Goal: Task Accomplishment & Management: Manage account settings

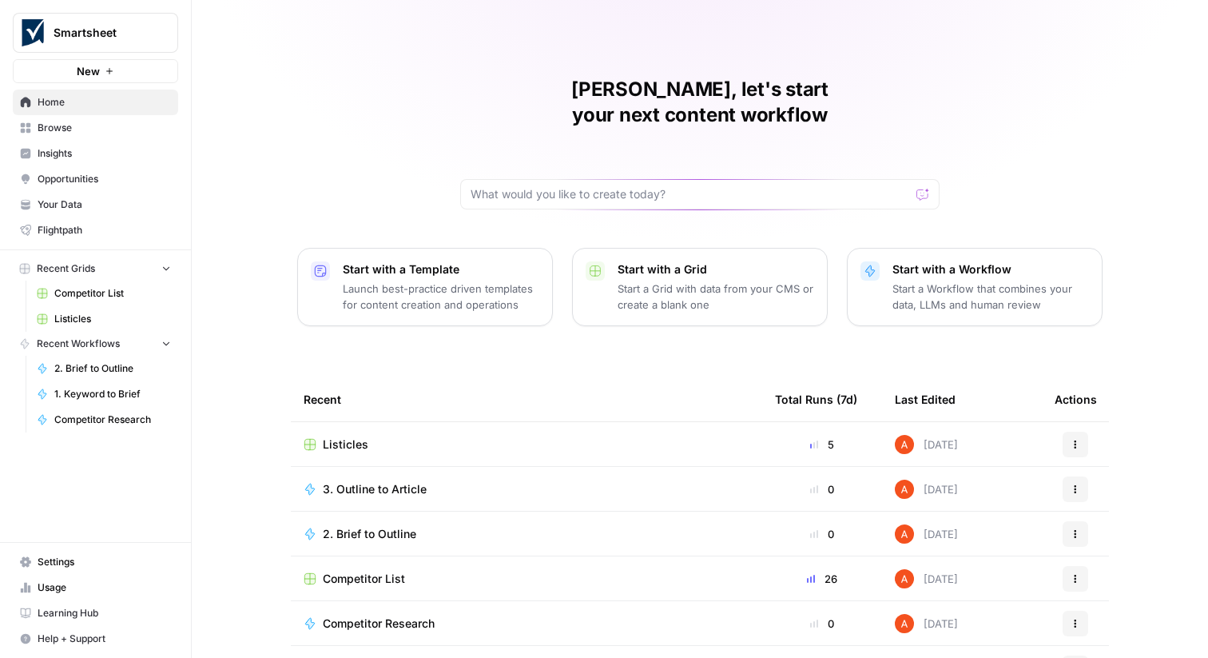
click at [147, 41] on button "Smartsheet" at bounding box center [95, 33] width 165 height 40
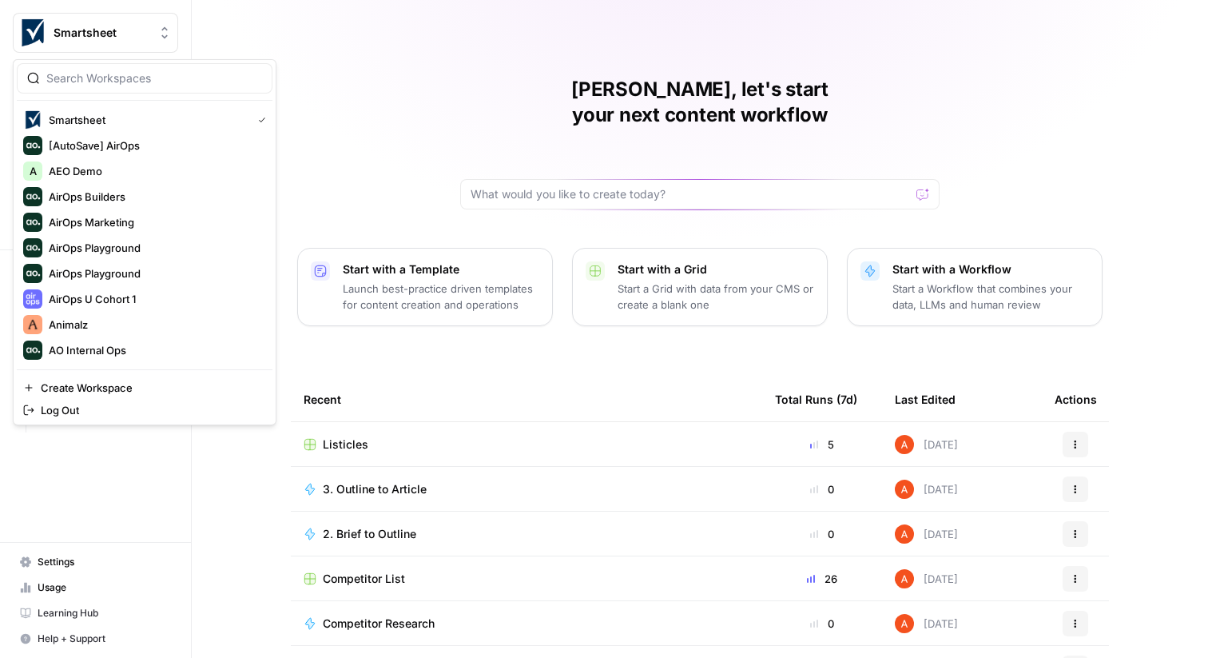
click at [425, 436] on div "Listicles" at bounding box center [527, 444] width 446 height 16
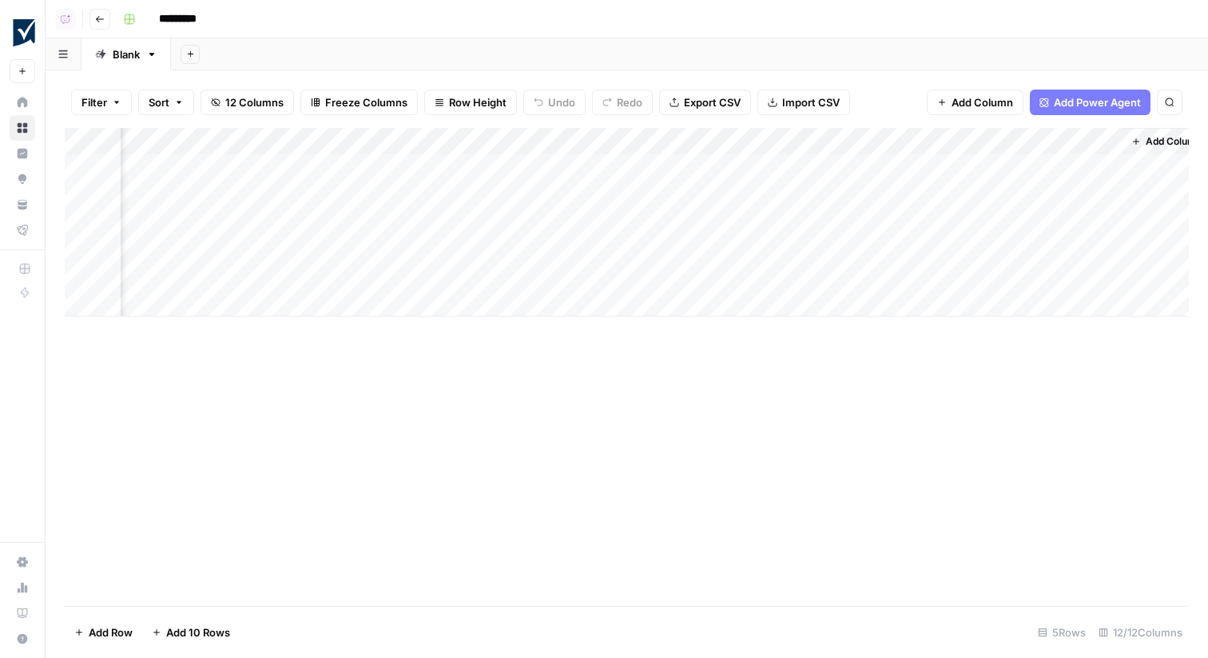
scroll to position [0, 905]
click at [635, 194] on div "Add Column" at bounding box center [627, 222] width 1125 height 189
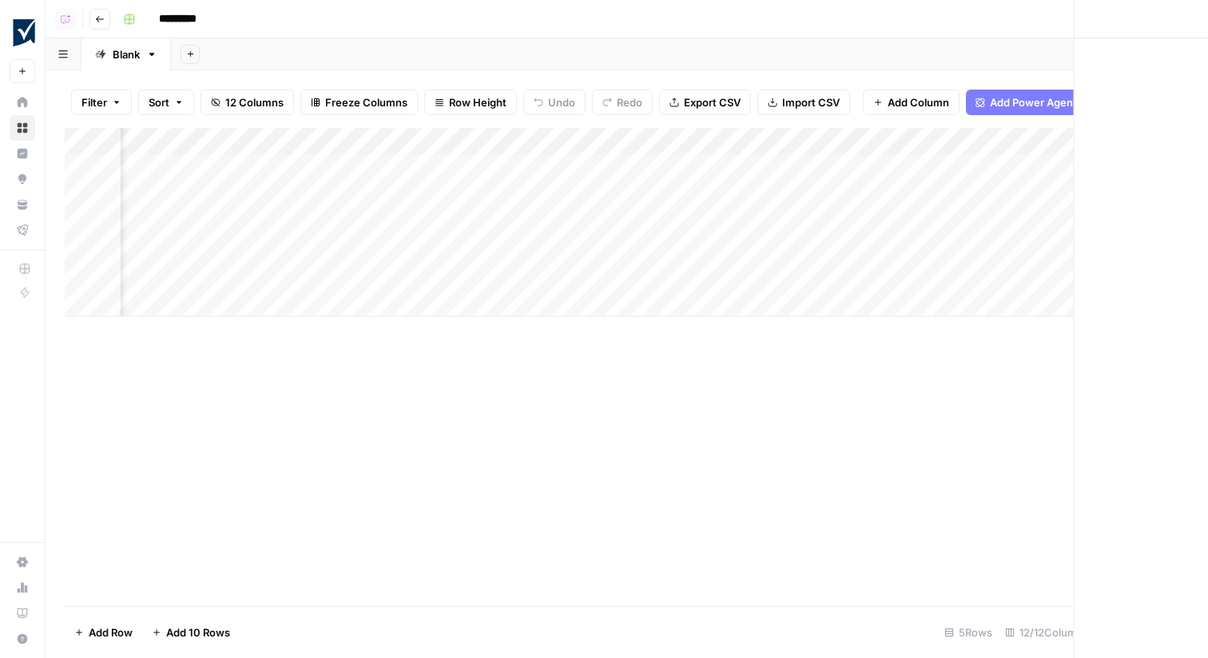
scroll to position [0, 890]
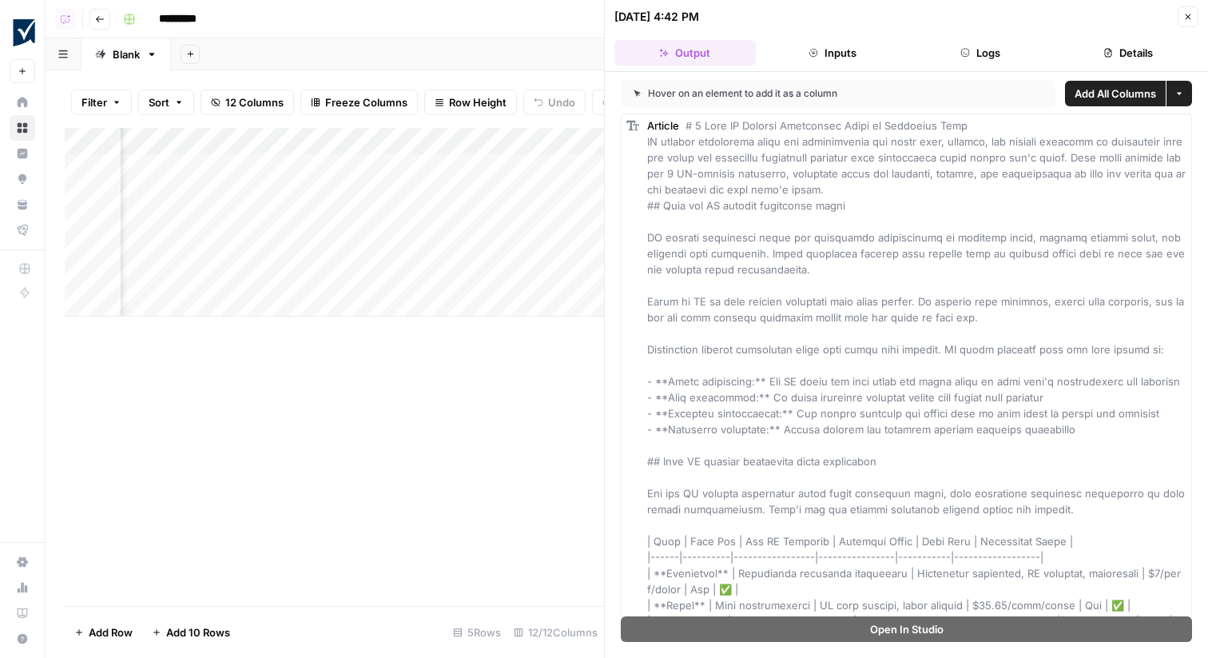
click at [1005, 59] on button "Logs" at bounding box center [980, 53] width 141 height 26
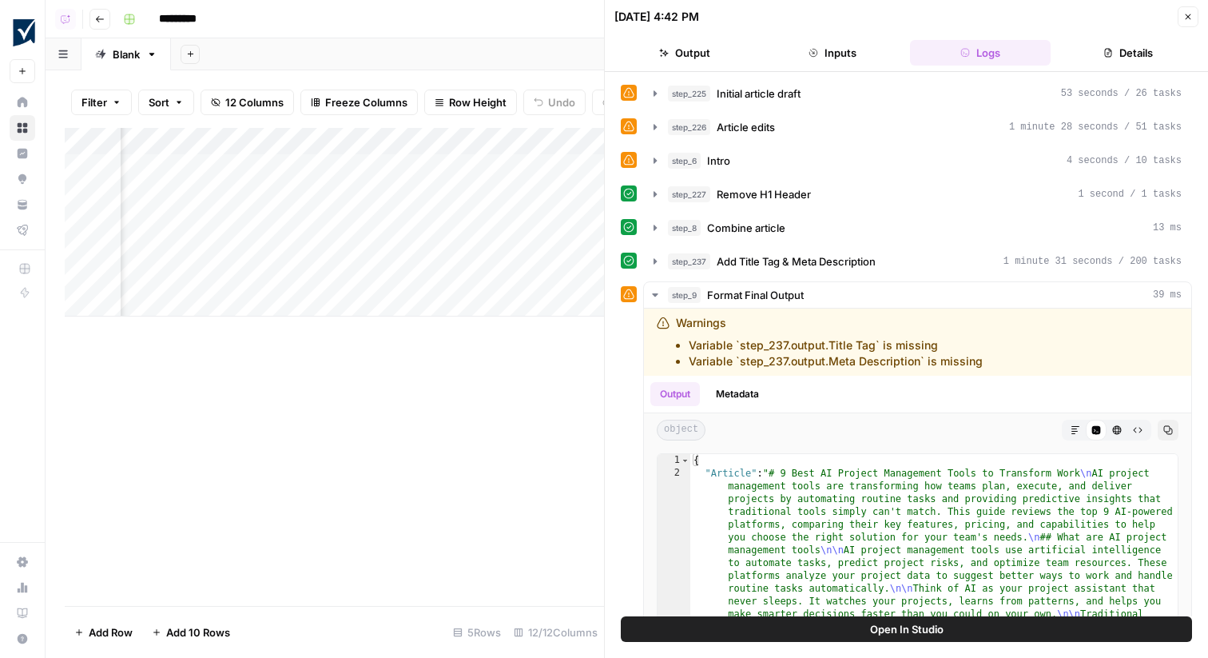
click at [675, 57] on button "Output" at bounding box center [685, 53] width 141 height 26
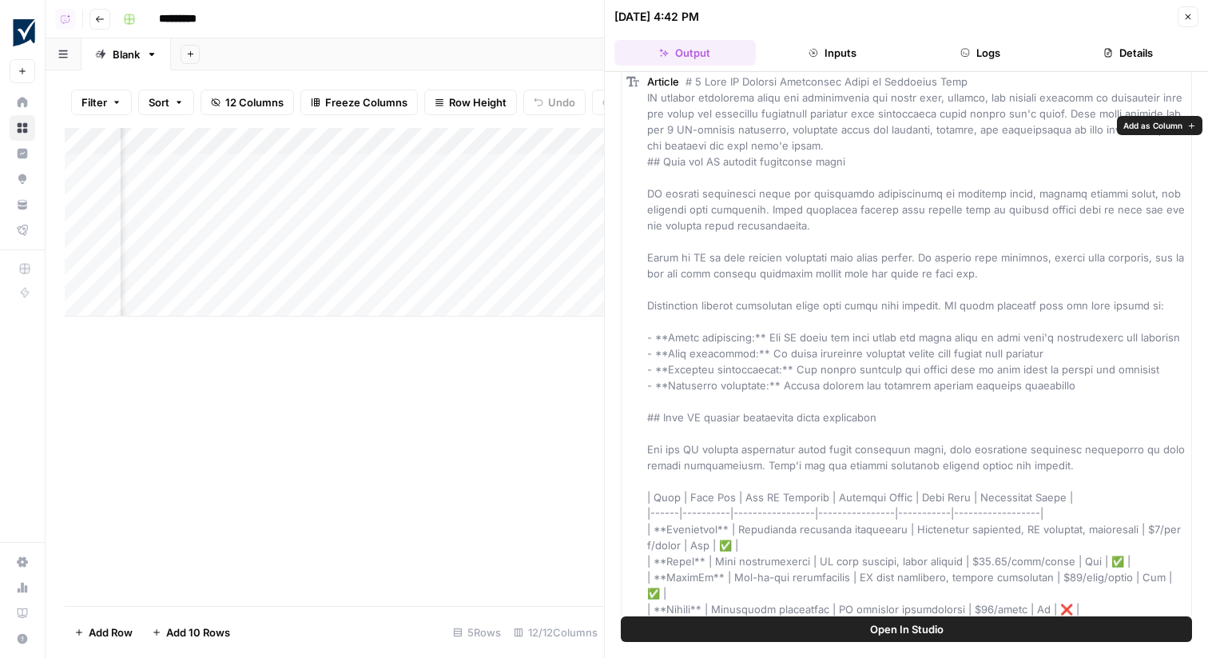
scroll to position [0, 0]
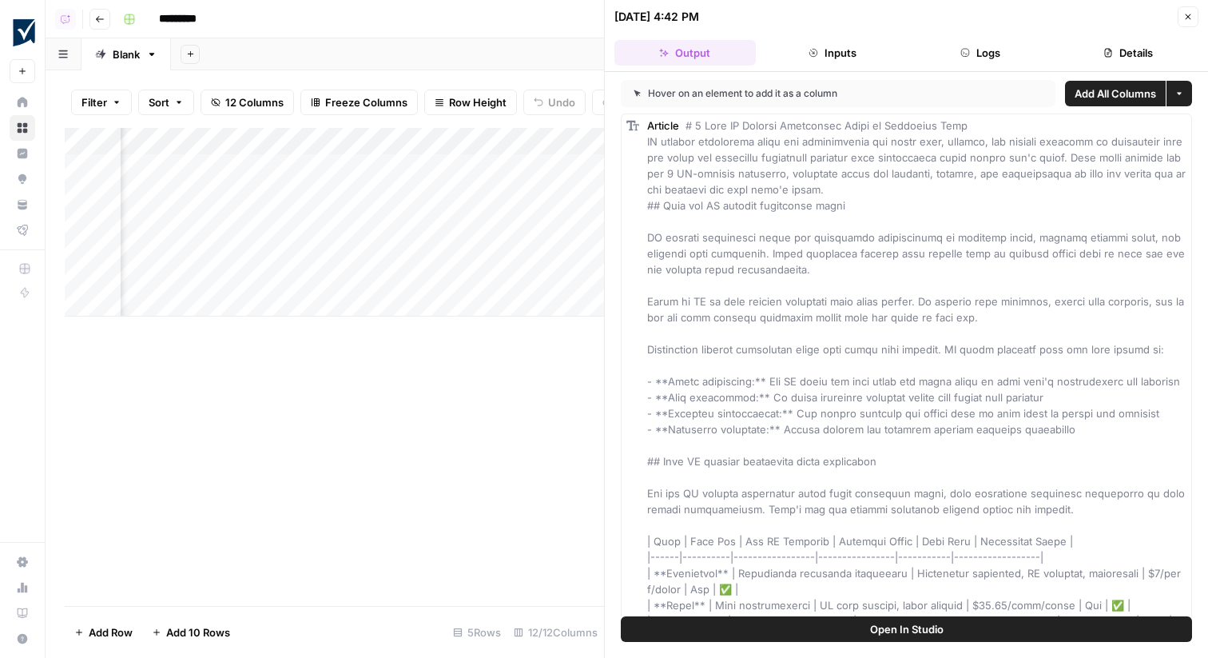
click at [1188, 18] on icon "button" at bounding box center [1189, 17] width 10 height 10
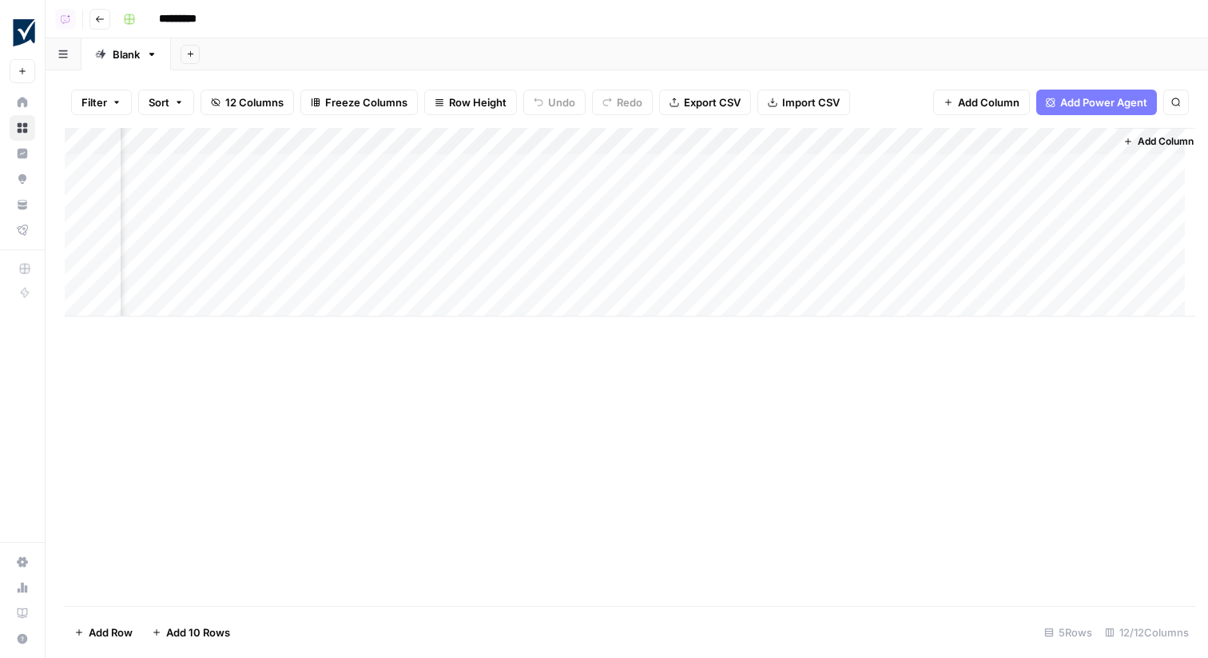
scroll to position [0, 886]
click at [822, 189] on div "Add Column" at bounding box center [627, 222] width 1125 height 189
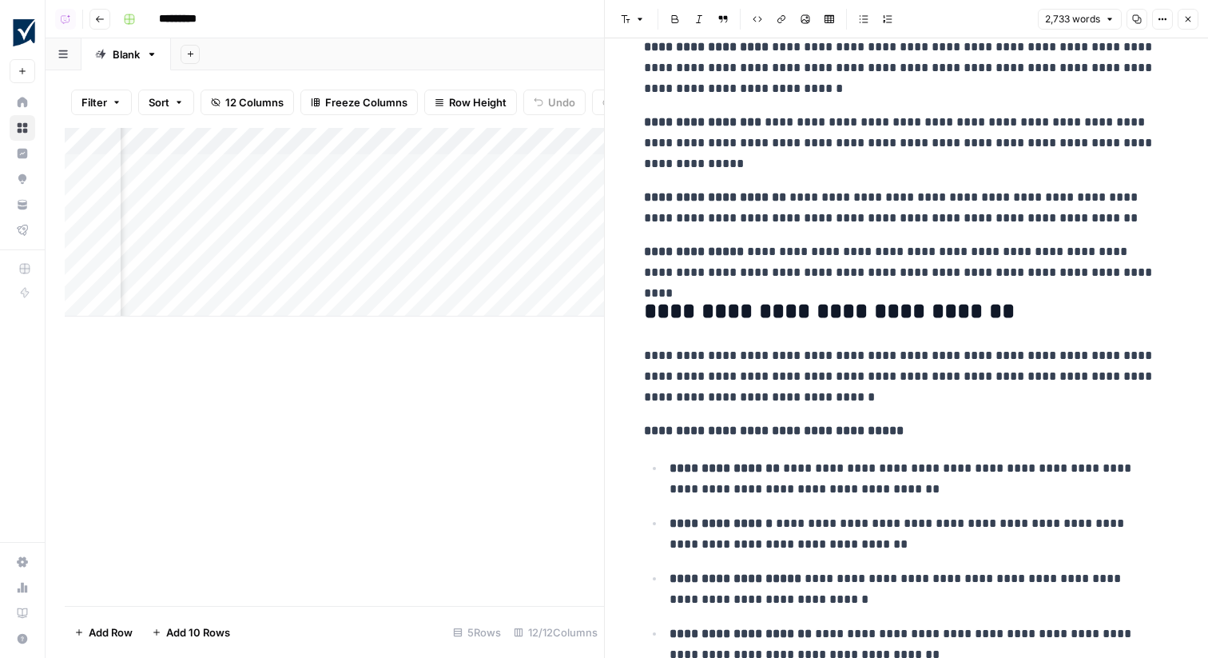
scroll to position [5969, 0]
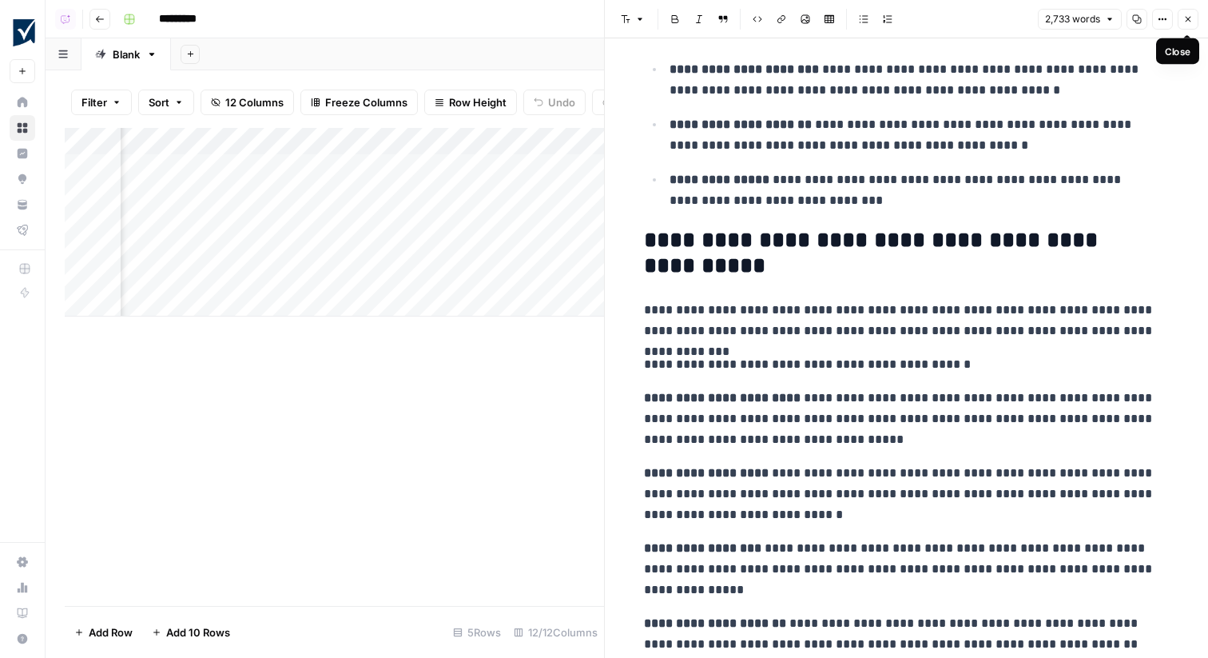
click at [1193, 26] on button "Close" at bounding box center [1188, 19] width 21 height 21
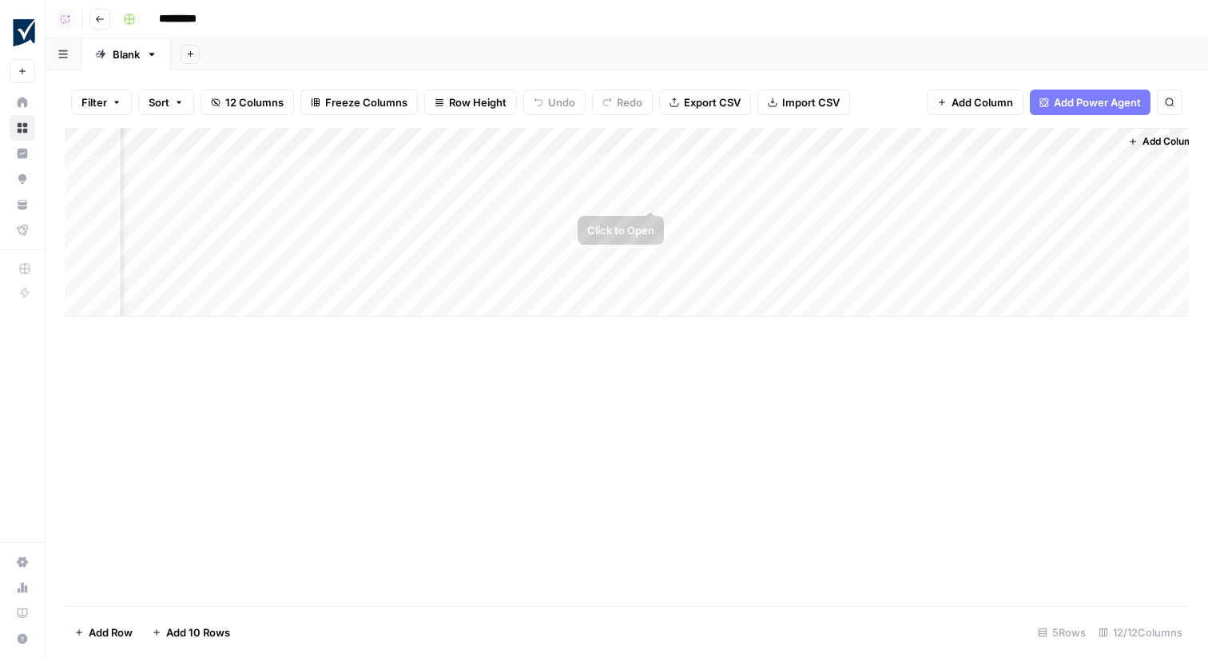
click at [651, 193] on div "Add Column" at bounding box center [627, 222] width 1125 height 189
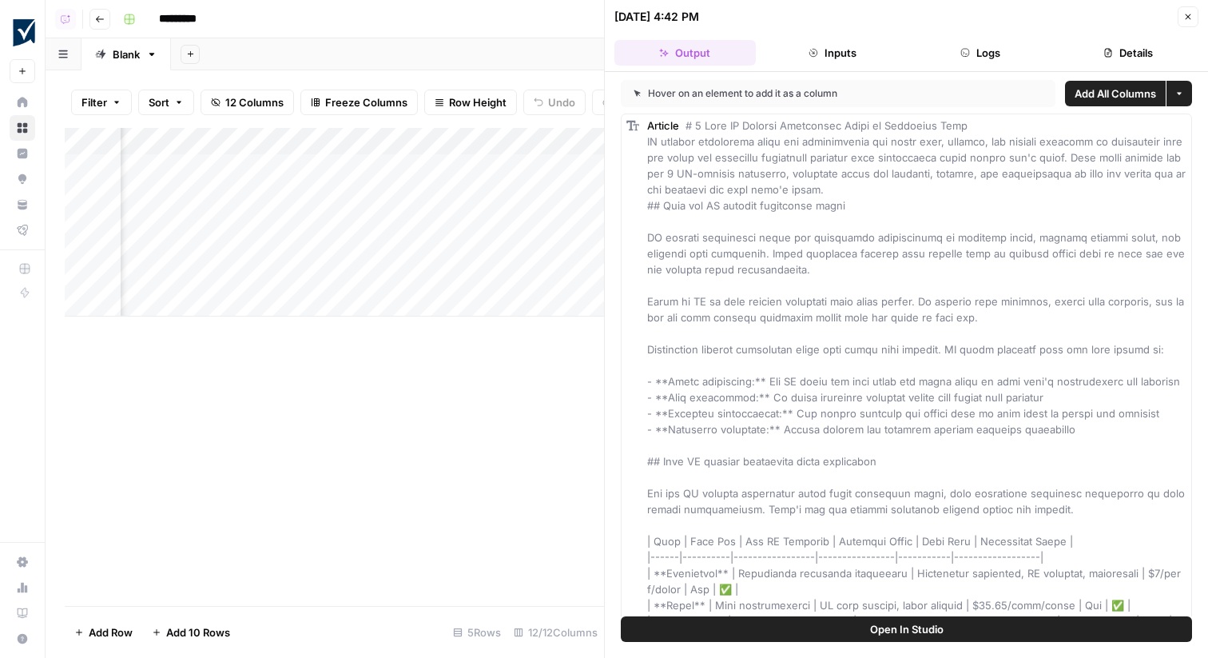
click at [970, 34] on header "[DATE] 4:42 PM Close Output Inputs Logs Details" at bounding box center [906, 36] width 603 height 72
click at [970, 56] on button "Logs" at bounding box center [980, 53] width 141 height 26
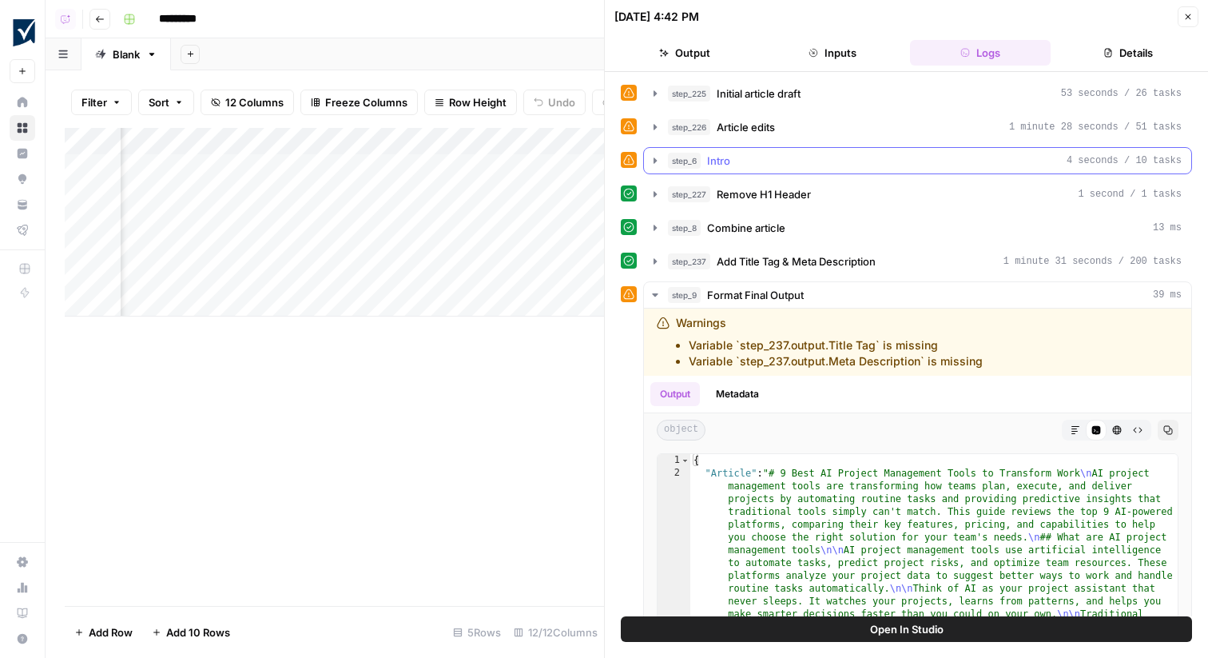
click at [800, 165] on div "step_6 Intro 4 seconds / 10 tasks" at bounding box center [925, 161] width 514 height 16
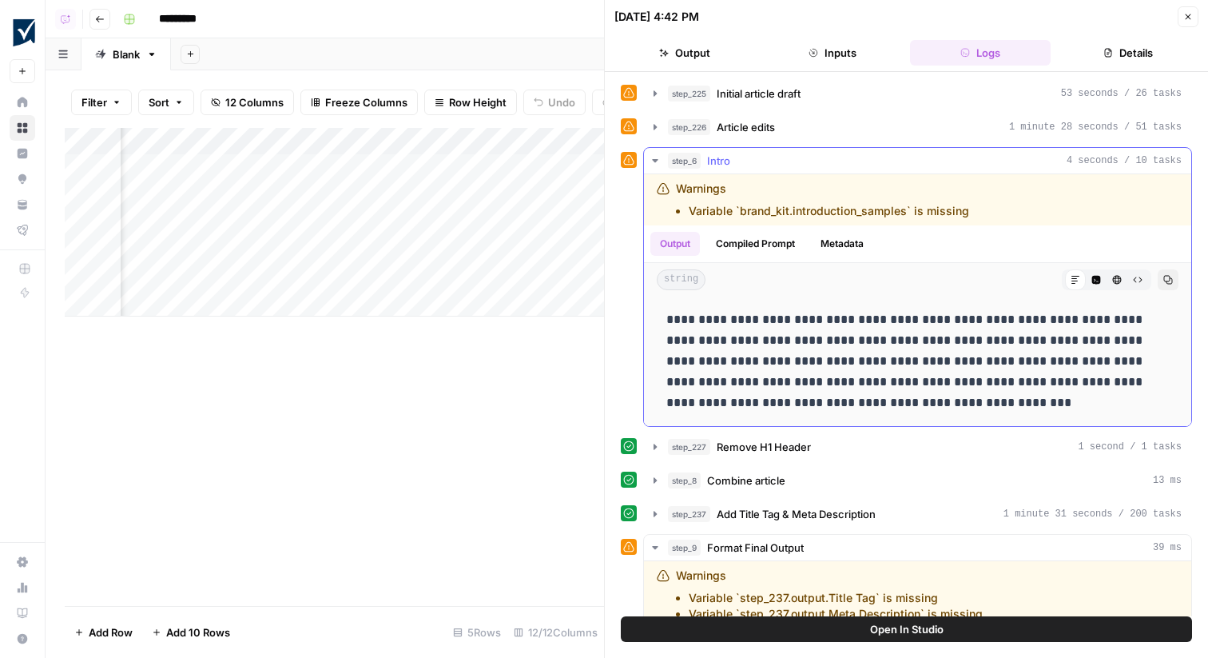
click at [800, 165] on div "step_6 Intro 4 seconds / 10 tasks" at bounding box center [925, 161] width 514 height 16
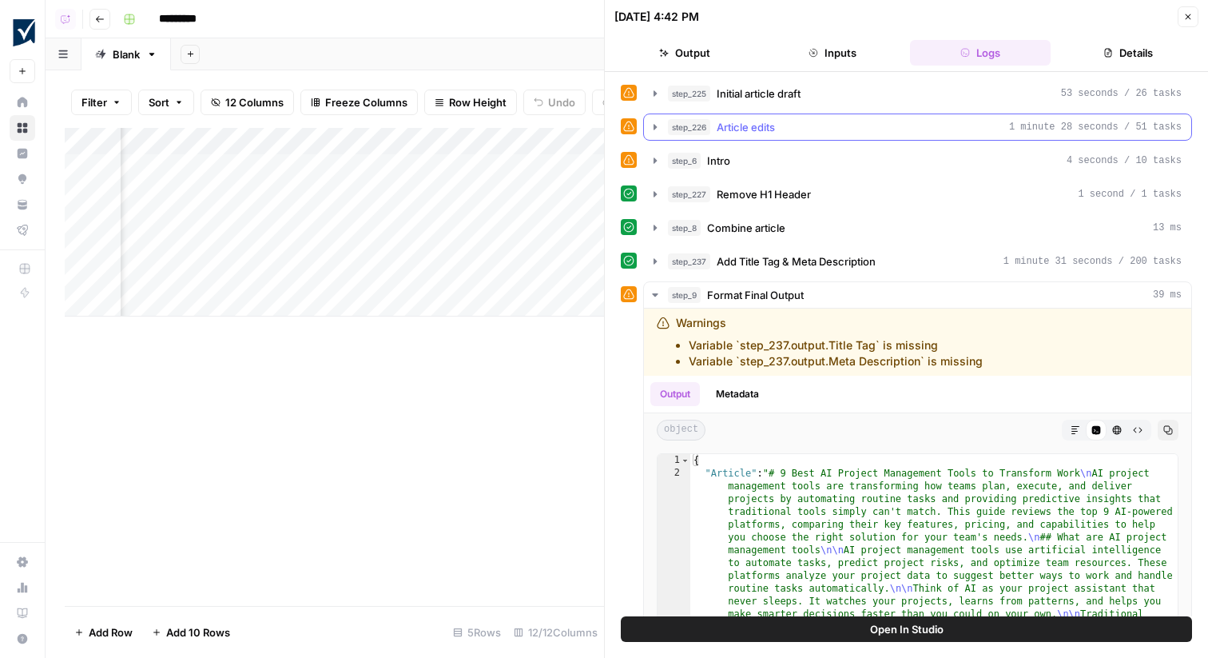
click at [782, 132] on div "step_226 Article edits 1 minute 28 seconds / 51 tasks" at bounding box center [925, 127] width 514 height 16
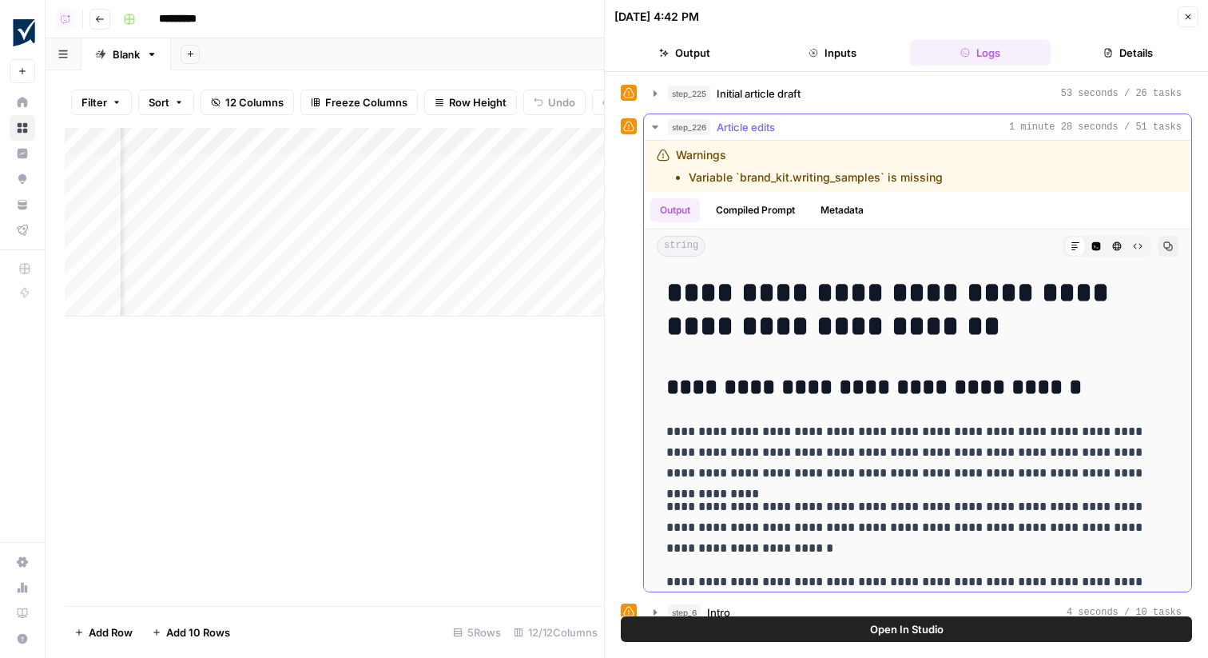
click at [782, 132] on div "step_226 Article edits 1 minute 28 seconds / 51 tasks" at bounding box center [925, 127] width 514 height 16
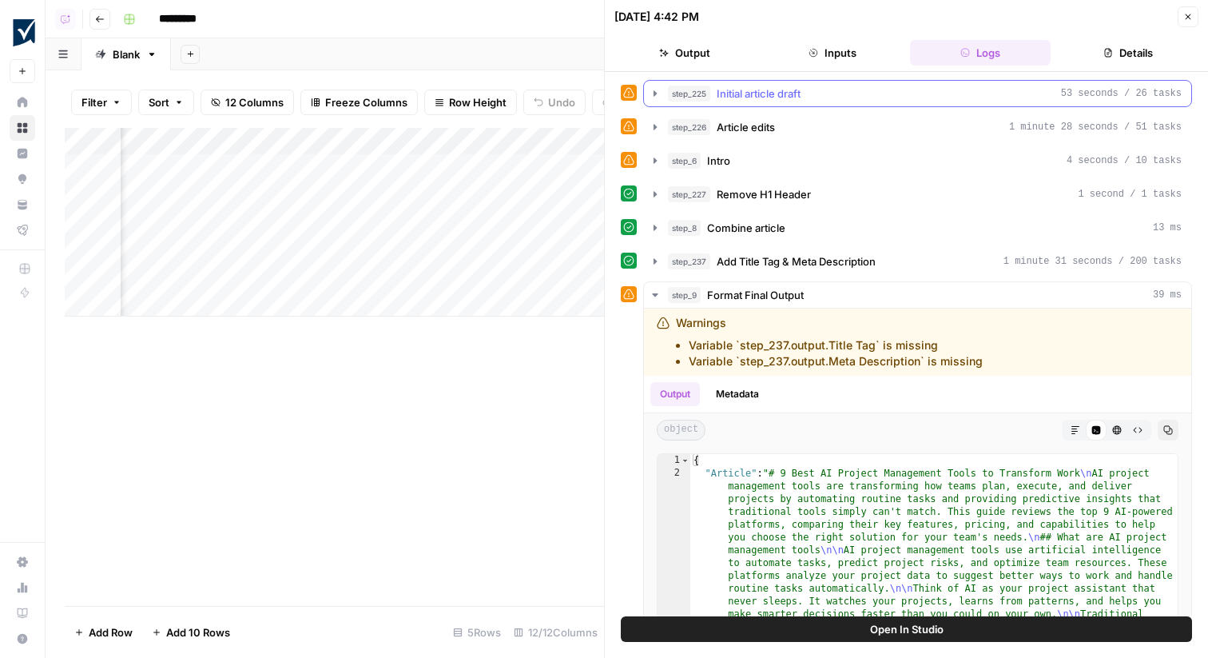
click at [755, 103] on button "step_225 Initial article draft 53 seconds / 26 tasks" at bounding box center [917, 94] width 547 height 26
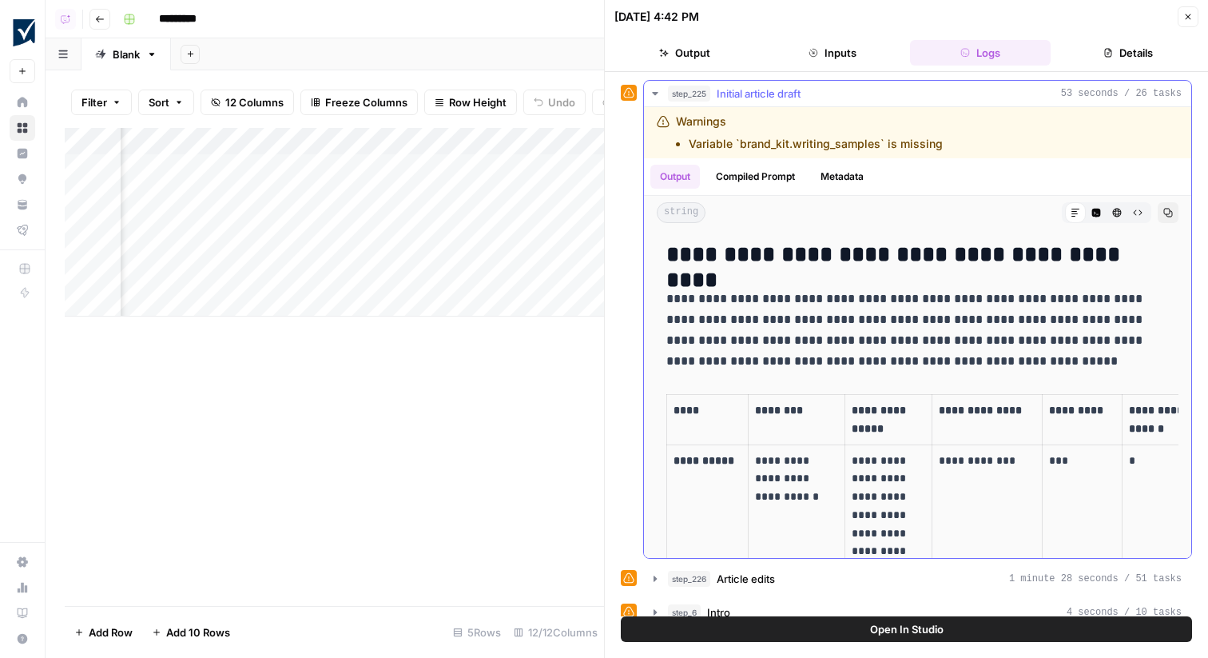
click at [755, 103] on button "step_225 Initial article draft 53 seconds / 26 tasks" at bounding box center [917, 94] width 547 height 26
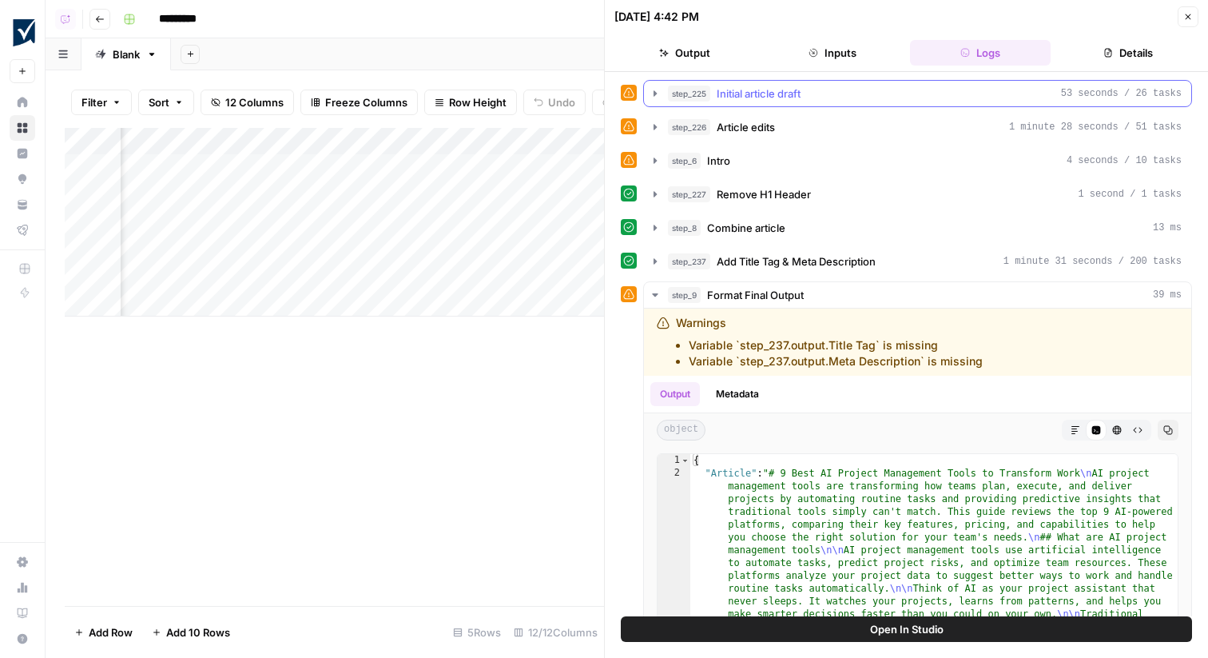
click at [755, 103] on button "step_225 Initial article draft 53 seconds / 26 tasks" at bounding box center [917, 94] width 547 height 26
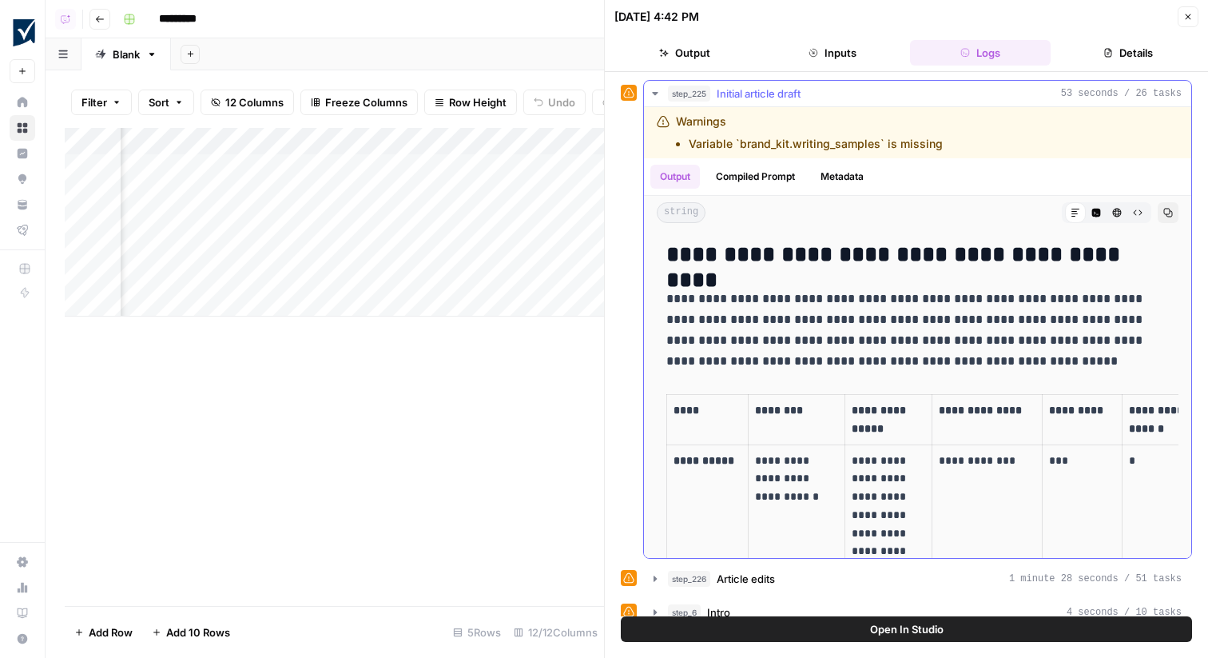
click at [809, 142] on li "Variable `brand_kit.writing_samples` is missing" at bounding box center [816, 144] width 254 height 16
copy li "writing_samples"
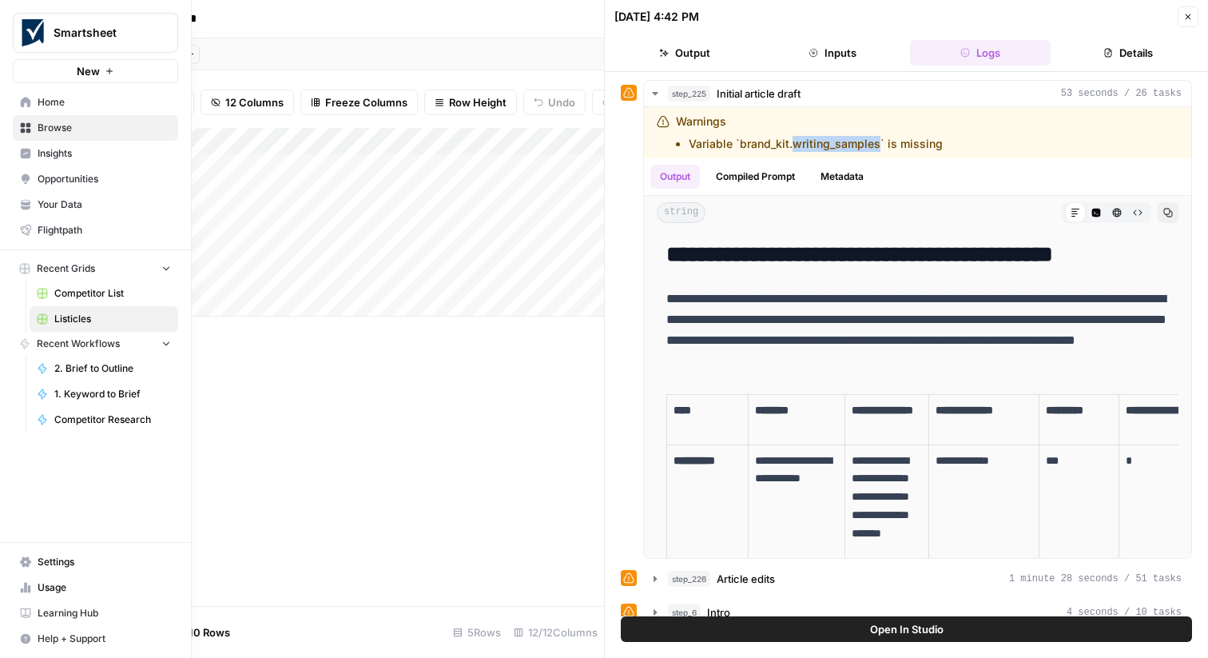
click at [32, 132] on link "Browse" at bounding box center [95, 128] width 165 height 26
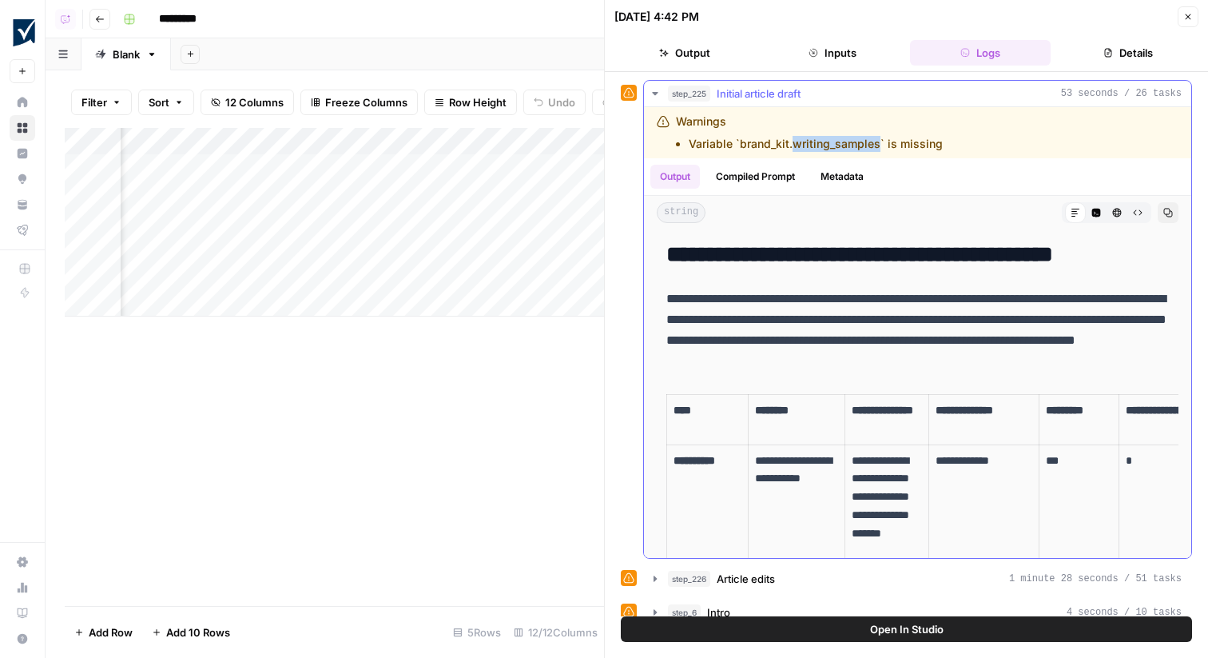
click at [794, 88] on span "Initial article draft" at bounding box center [759, 94] width 84 height 16
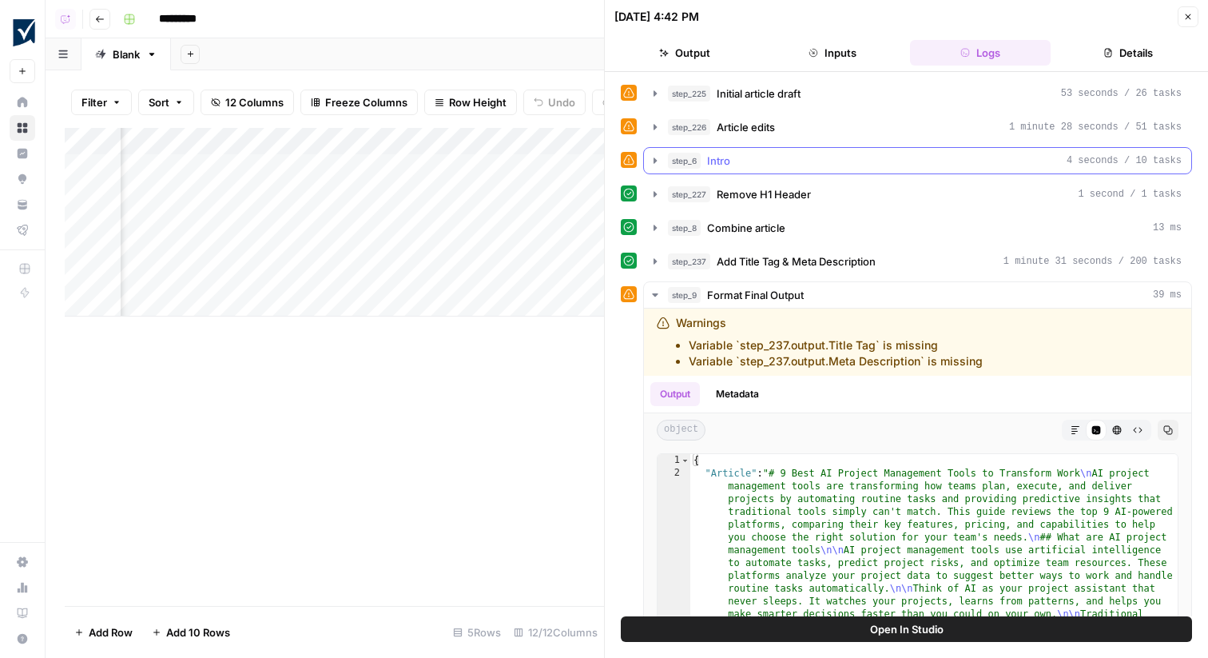
click at [783, 158] on div "step_6 Intro 4 seconds / 10 tasks" at bounding box center [925, 161] width 514 height 16
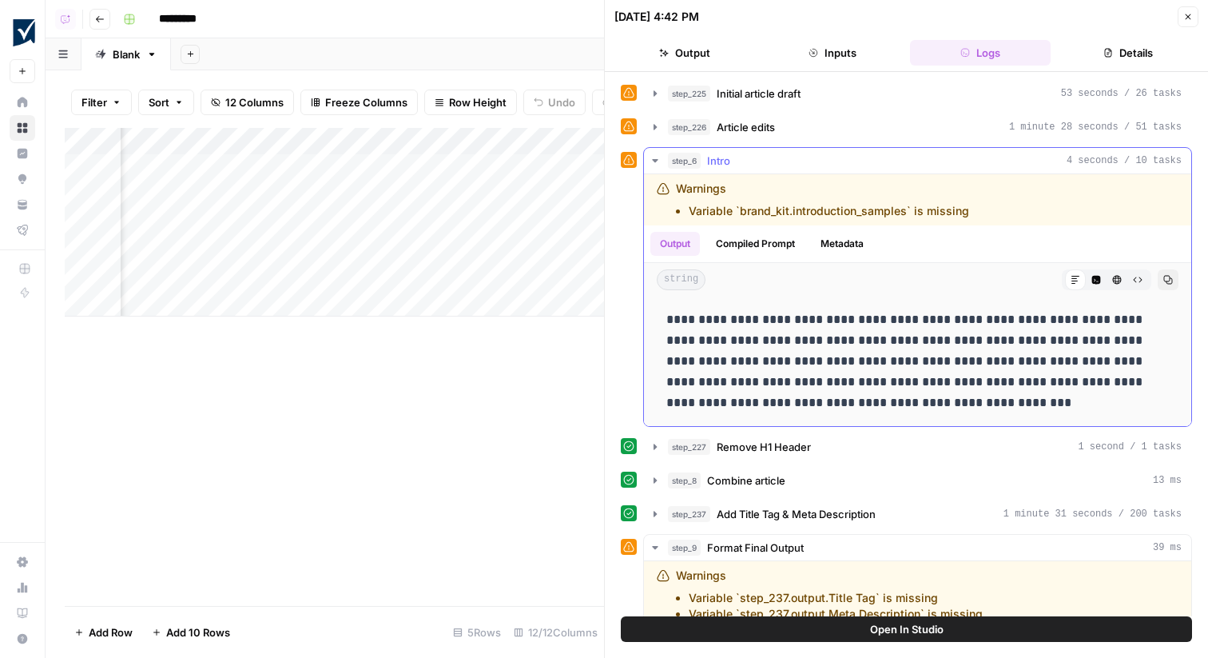
click at [867, 209] on li "Variable `brand_kit.introduction_samples` is missing" at bounding box center [829, 211] width 281 height 16
copy li "introduction_samples"
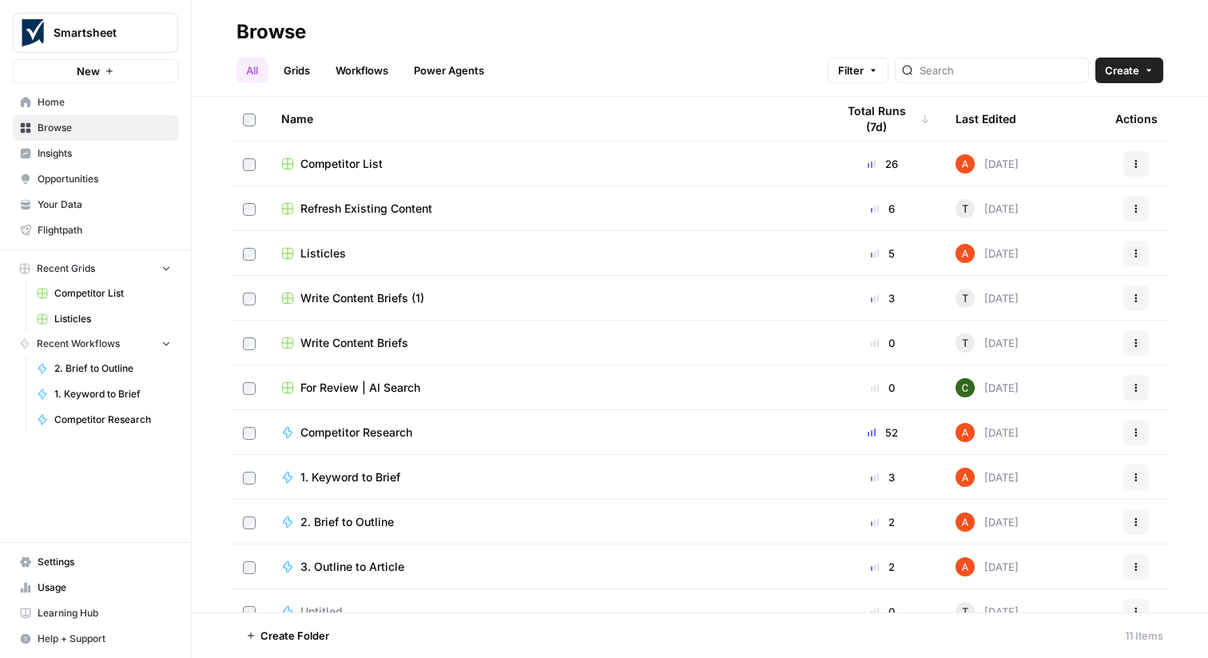
click at [109, 156] on span "Insights" at bounding box center [104, 153] width 133 height 14
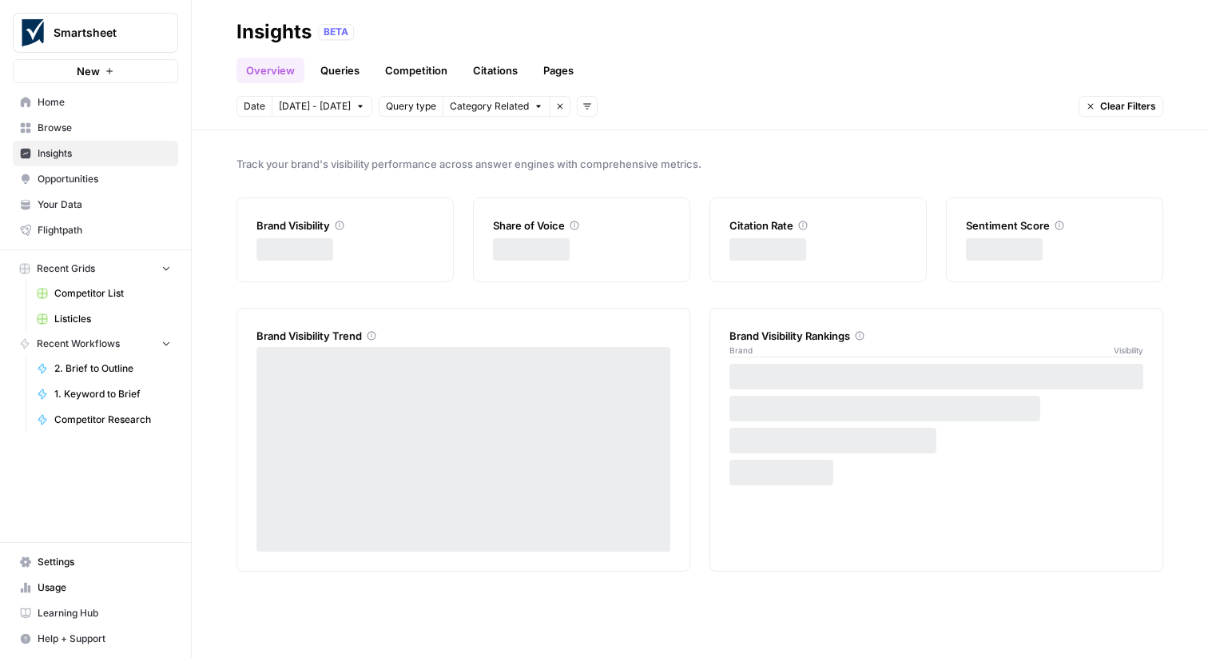
click at [120, 129] on span "Browse" at bounding box center [104, 128] width 133 height 14
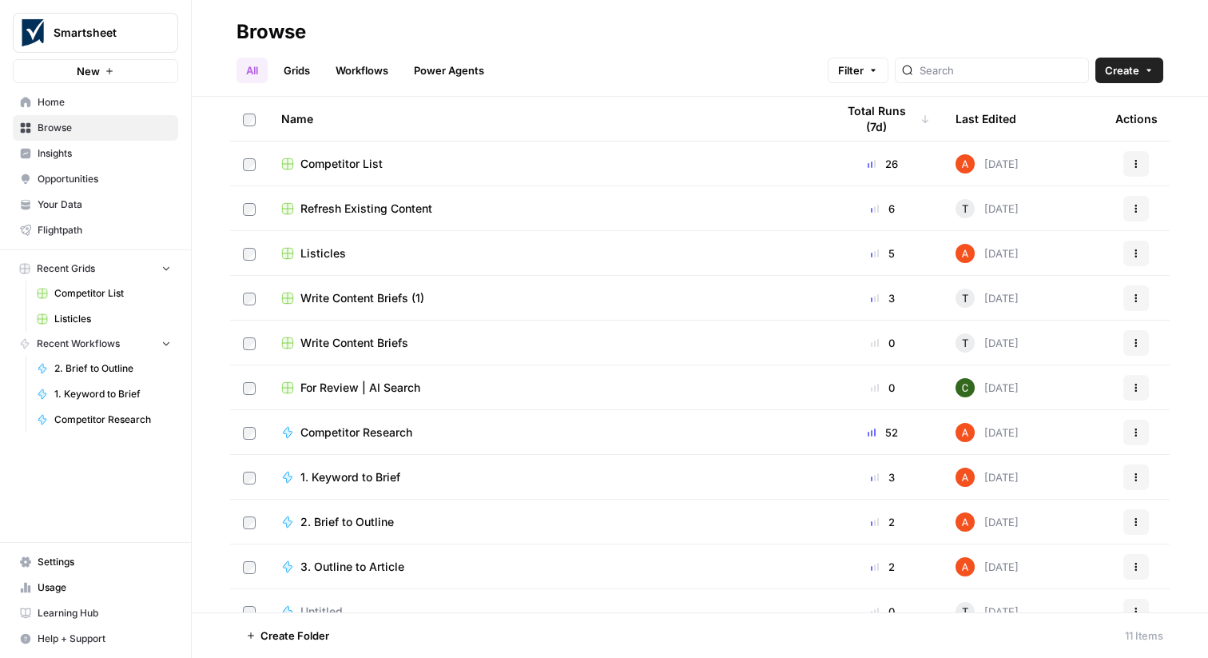
click at [299, 67] on link "Grids" at bounding box center [297, 71] width 46 height 26
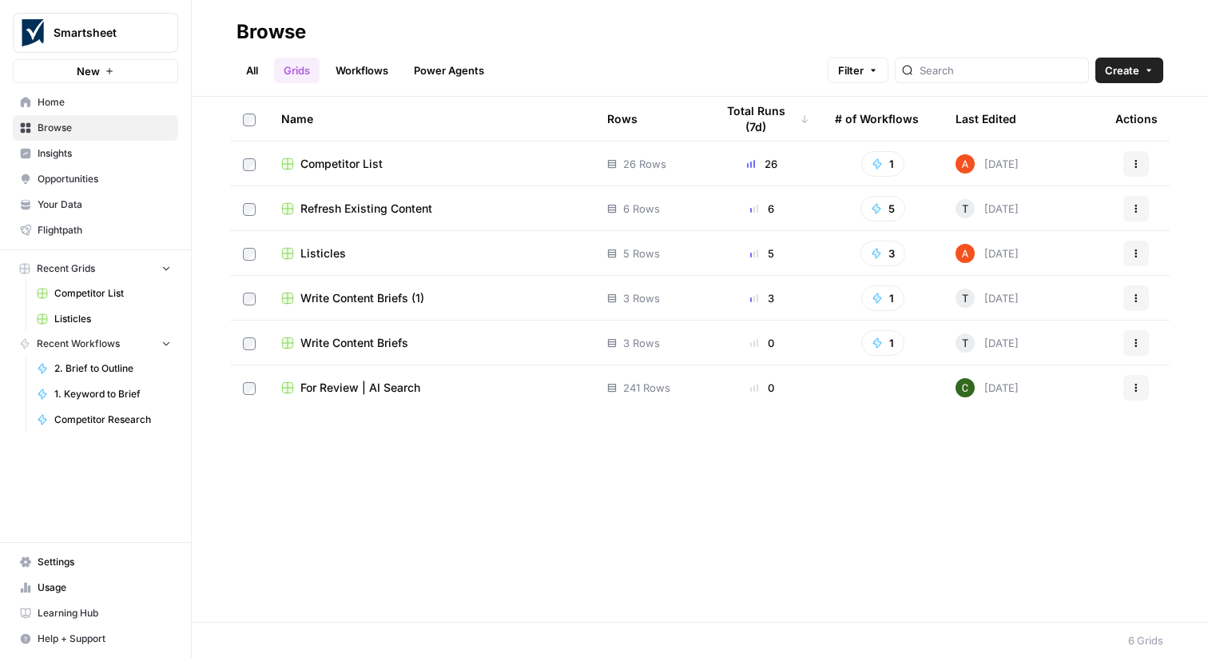
click at [118, 204] on span "Your Data" at bounding box center [104, 204] width 133 height 14
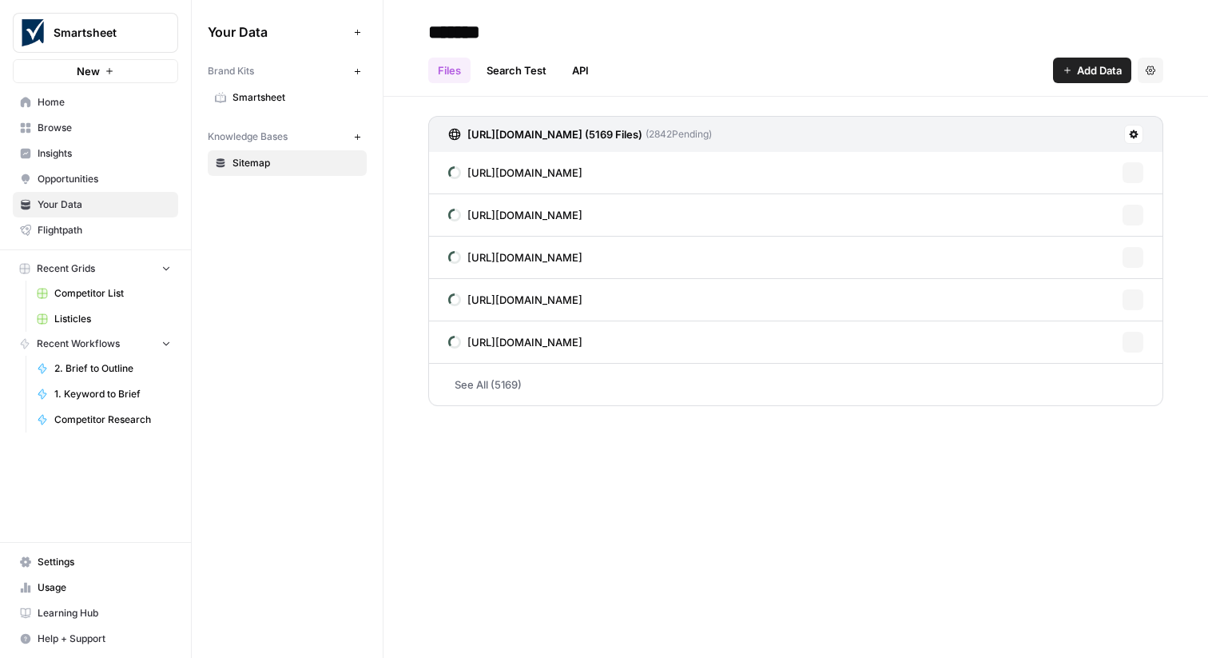
click at [274, 92] on span "Smartsheet" at bounding box center [296, 97] width 127 height 14
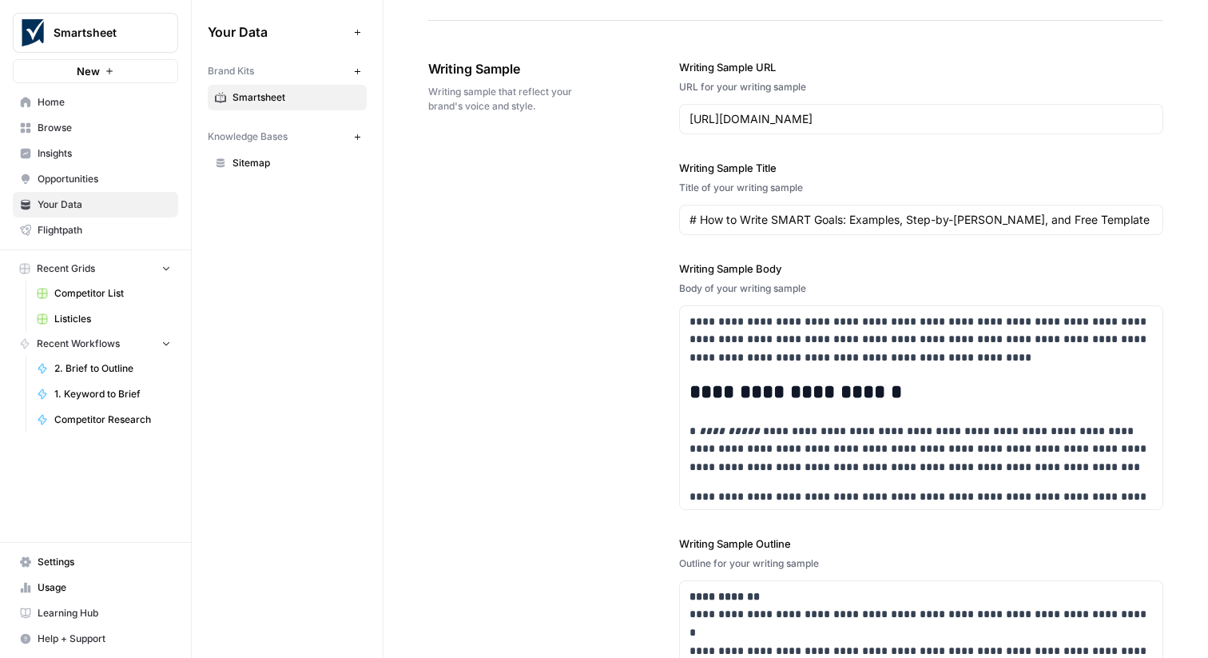
scroll to position [2565, 0]
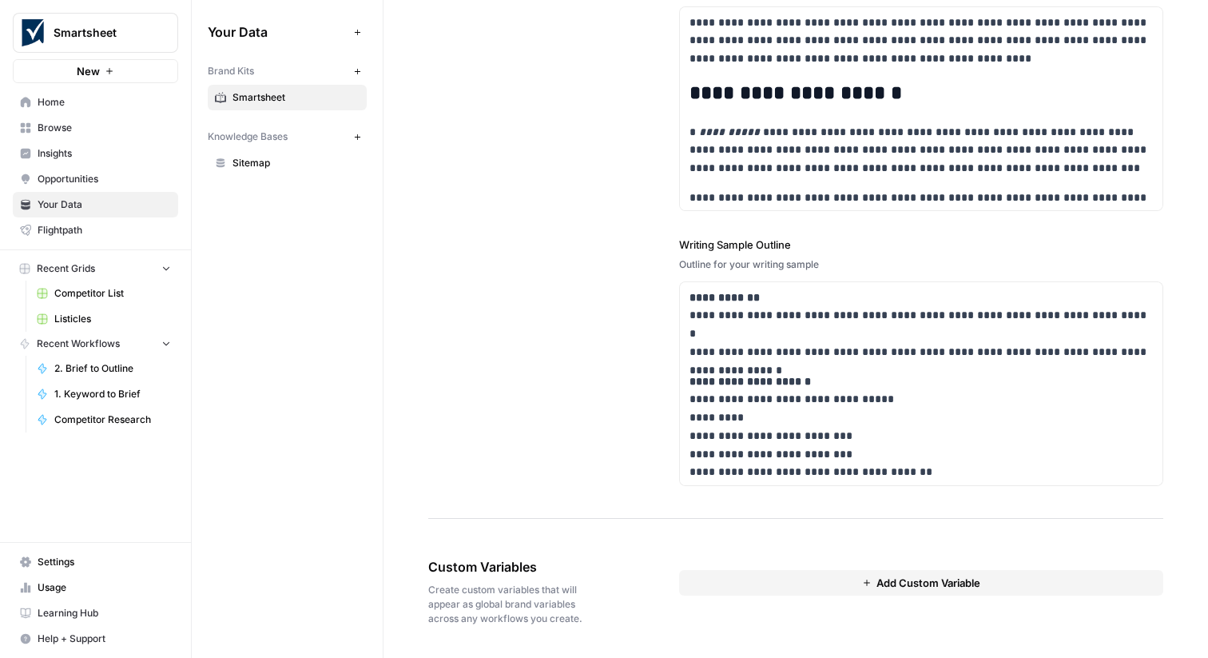
click at [726, 579] on button "Add Custom Variable" at bounding box center [921, 583] width 484 height 26
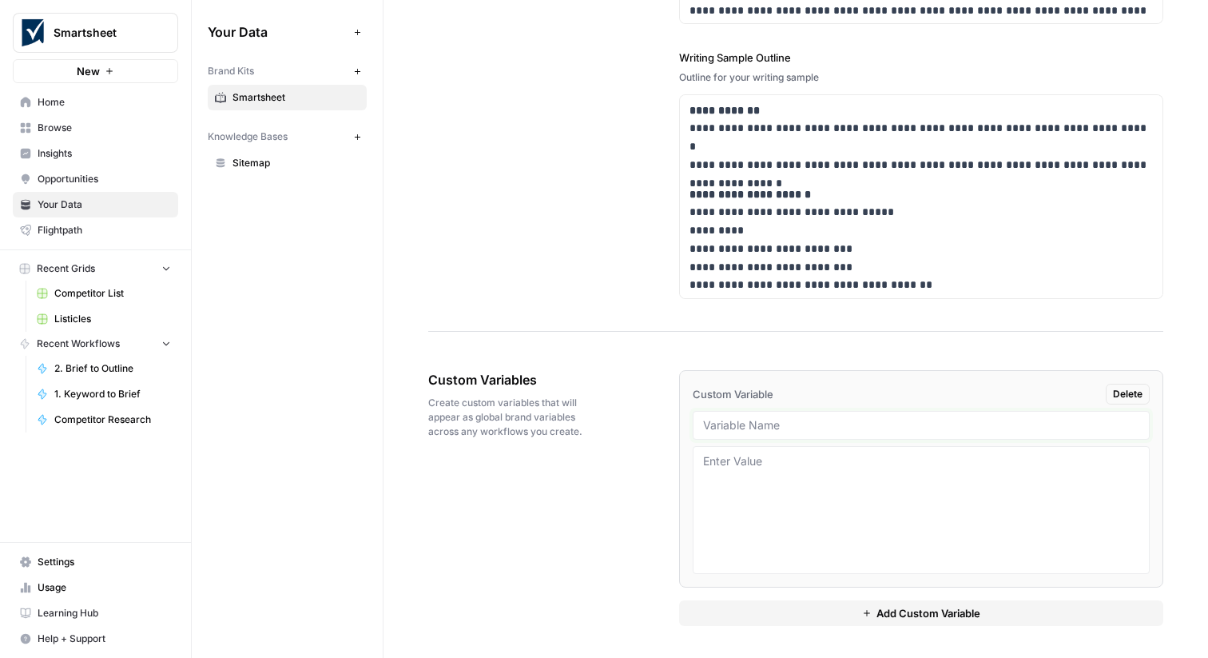
click at [747, 424] on input "text" at bounding box center [921, 425] width 436 height 14
type input "Writing Samples"
click at [799, 611] on button "Add Custom Variable" at bounding box center [921, 613] width 484 height 26
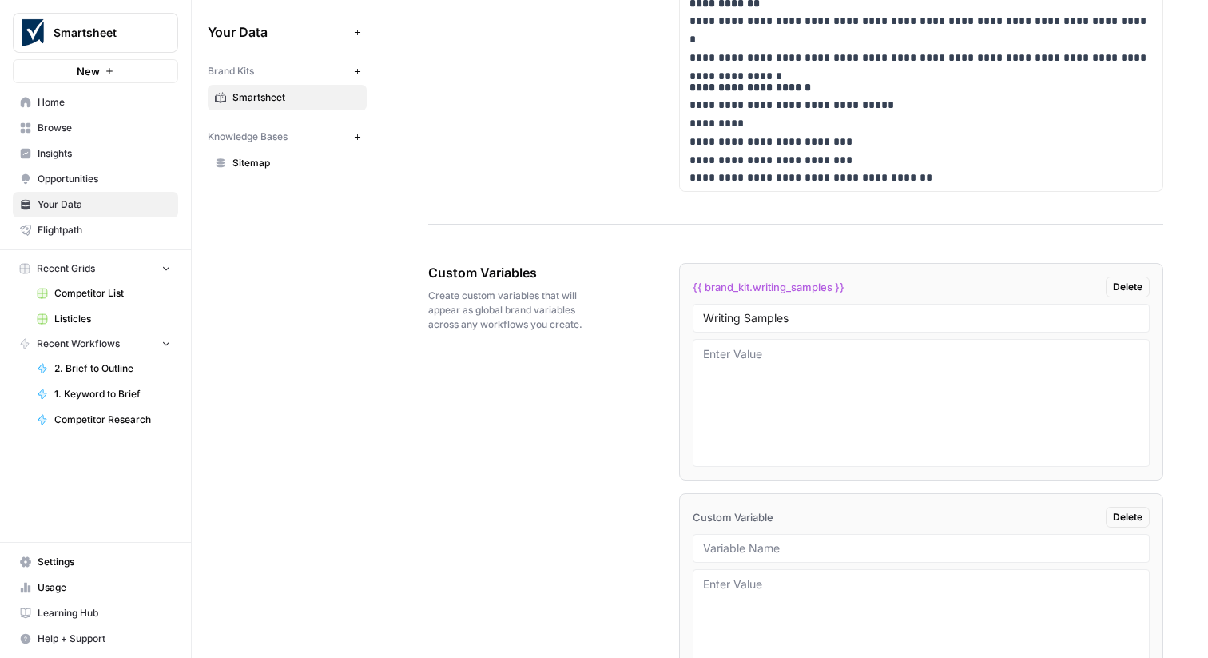
scroll to position [2982, 0]
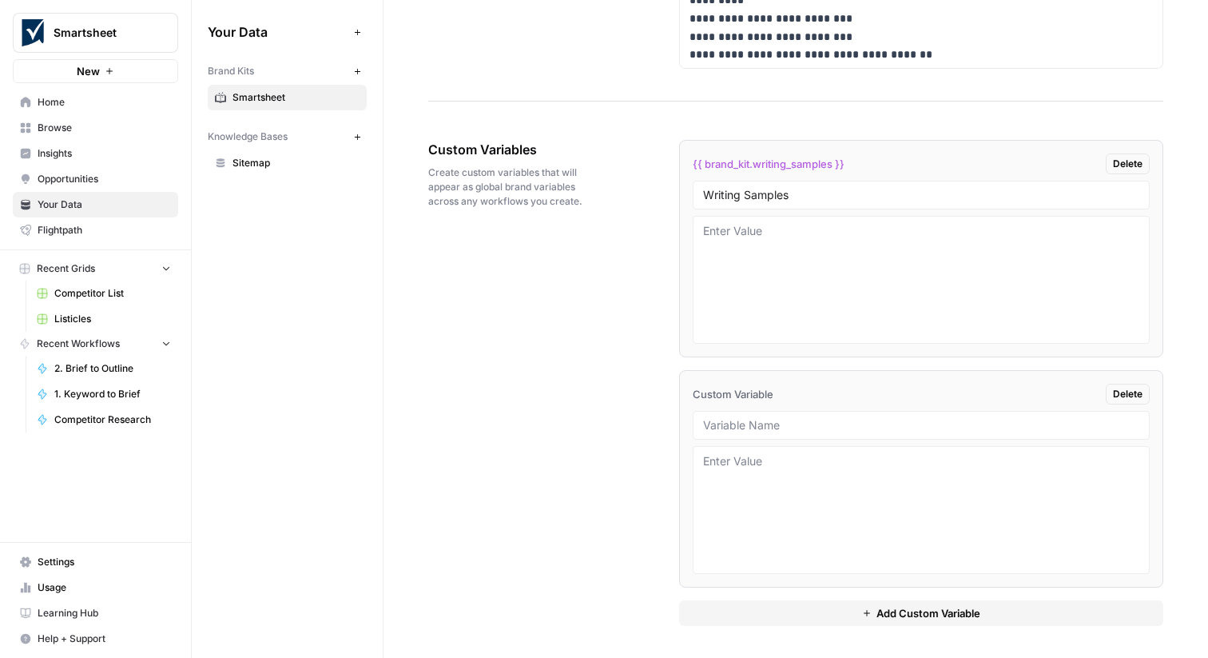
click at [851, 432] on div at bounding box center [921, 425] width 457 height 29
click at [818, 416] on div at bounding box center [921, 425] width 457 height 29
click at [798, 423] on input "text" at bounding box center [921, 425] width 436 height 14
paste input "Introduction Samples"
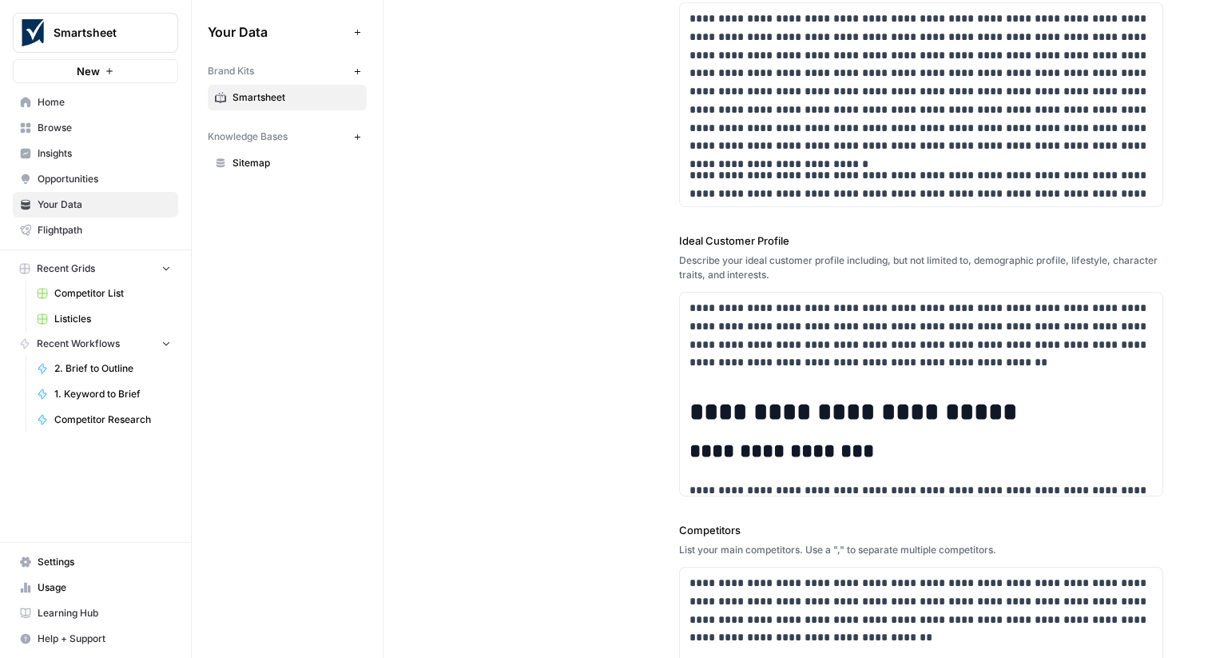
scroll to position [0, 0]
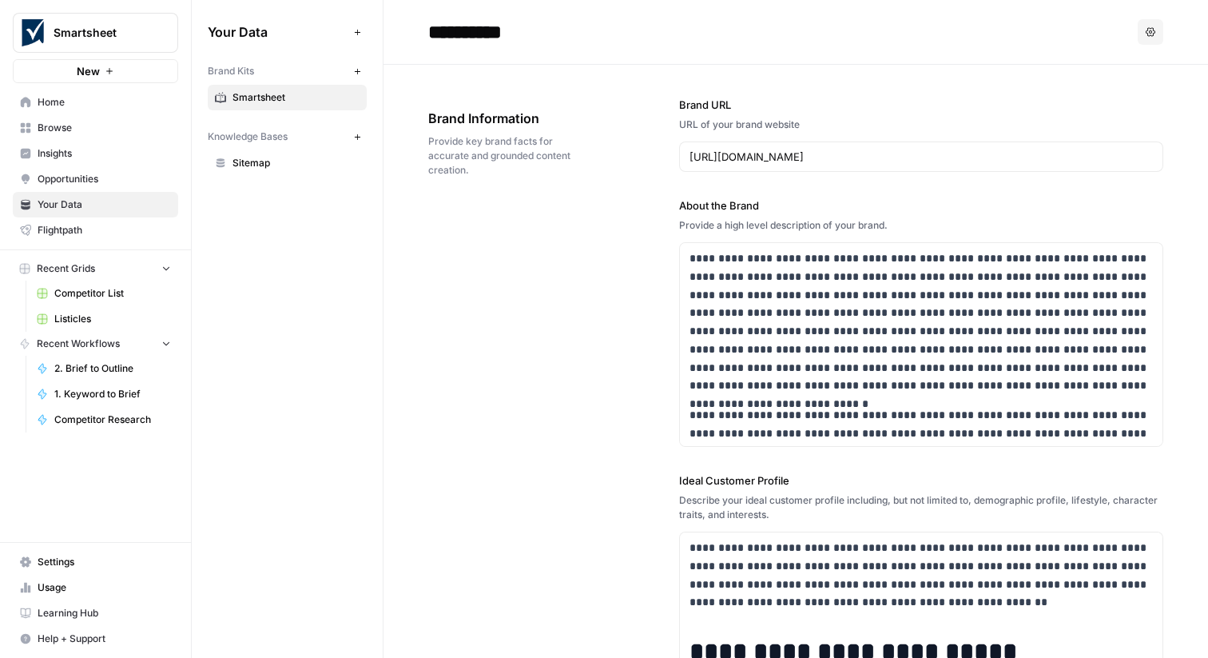
type input "Introduction Samples"
